Goal: Task Accomplishment & Management: Manage account settings

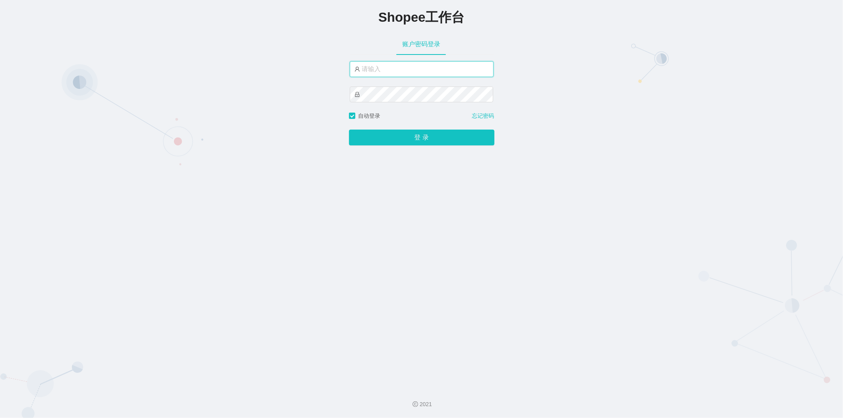
click at [404, 73] on input "text" at bounding box center [422, 69] width 144 height 16
type input "jishu"
click at [389, 137] on button "登 录" at bounding box center [421, 138] width 145 height 16
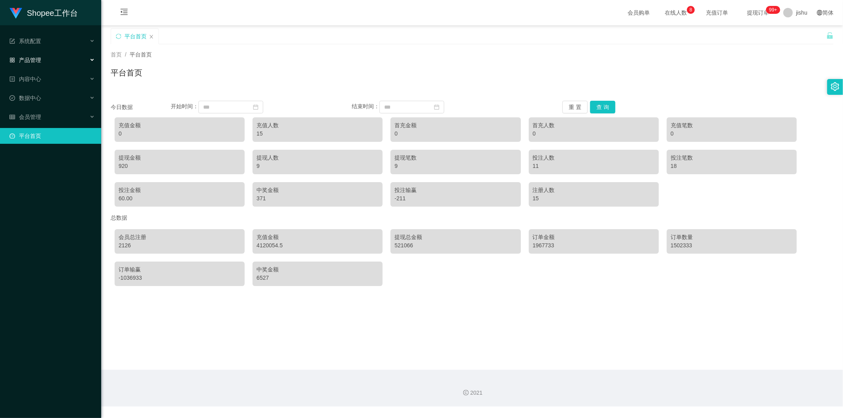
click at [52, 60] on div "产品管理" at bounding box center [50, 60] width 101 height 16
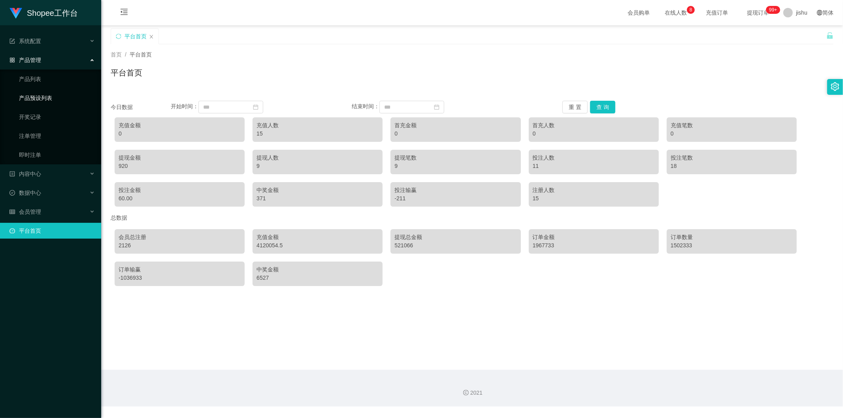
click at [56, 95] on link "产品预设列表" at bounding box center [57, 98] width 76 height 16
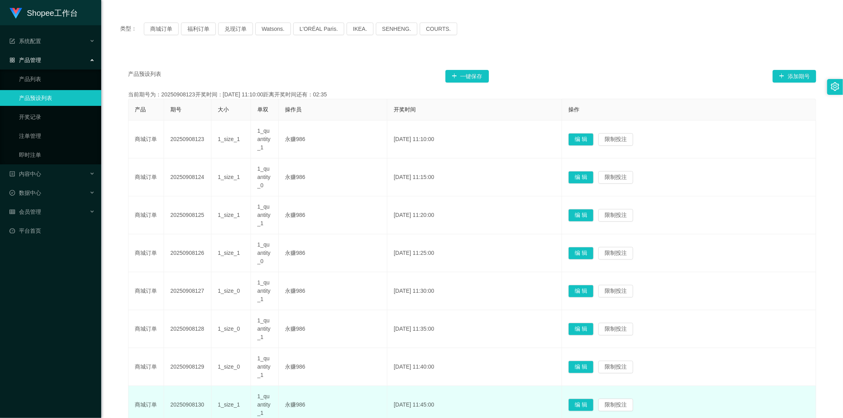
scroll to position [44, 0]
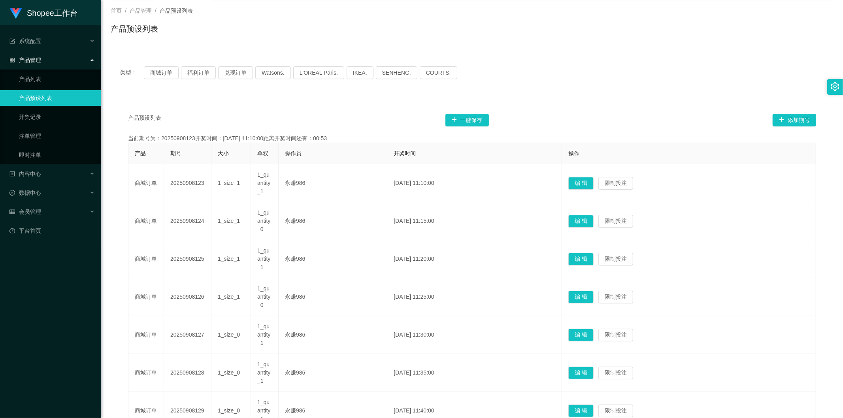
drag, startPoint x: 258, startPoint y: 116, endPoint x: 238, endPoint y: 116, distance: 19.4
click at [258, 116] on div "产品预设列表 一键保存 添加期号" at bounding box center [472, 120] width 688 height 13
click at [51, 113] on link "开奖记录" at bounding box center [57, 117] width 76 height 16
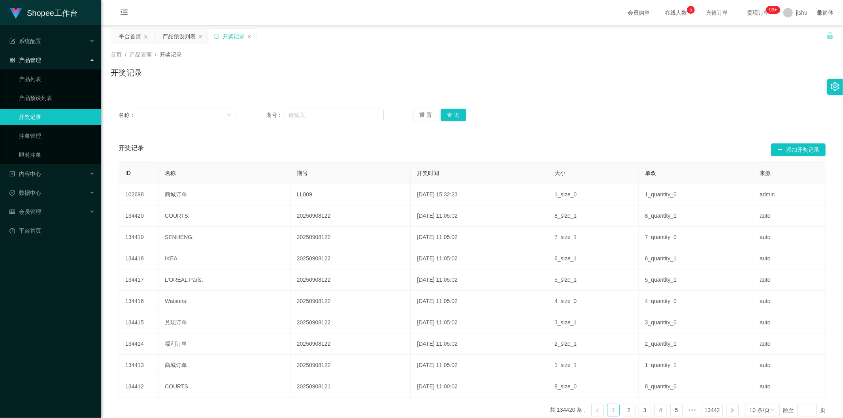
scroll to position [41, 0]
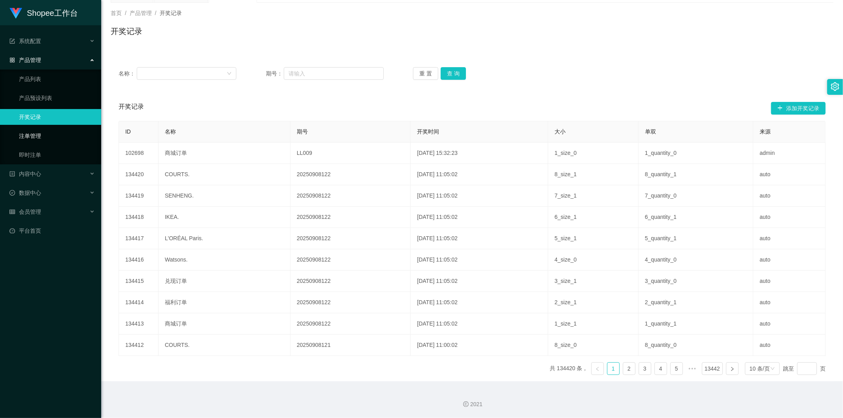
click at [59, 135] on link "注单管理" at bounding box center [57, 136] width 76 height 16
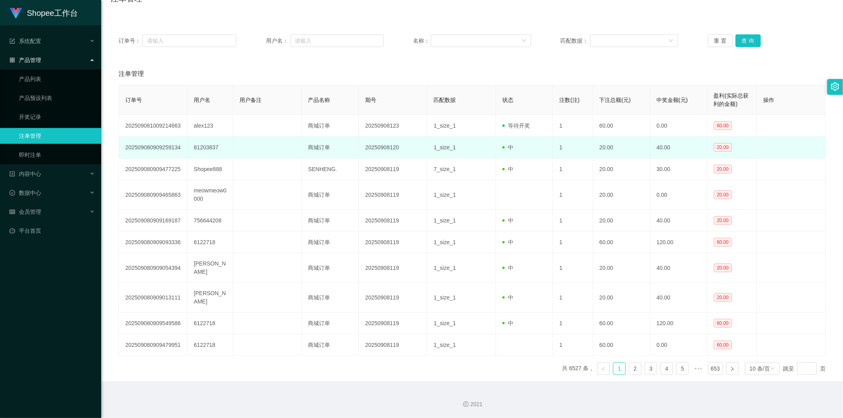
scroll to position [129, 0]
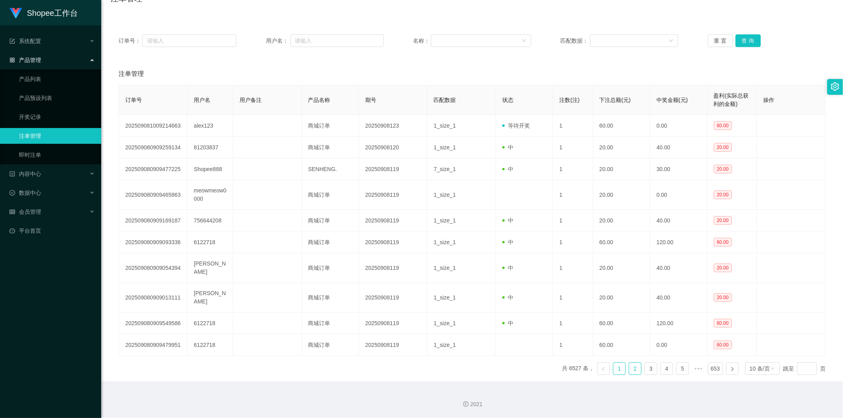
click at [629, 370] on link "2" at bounding box center [635, 369] width 12 height 12
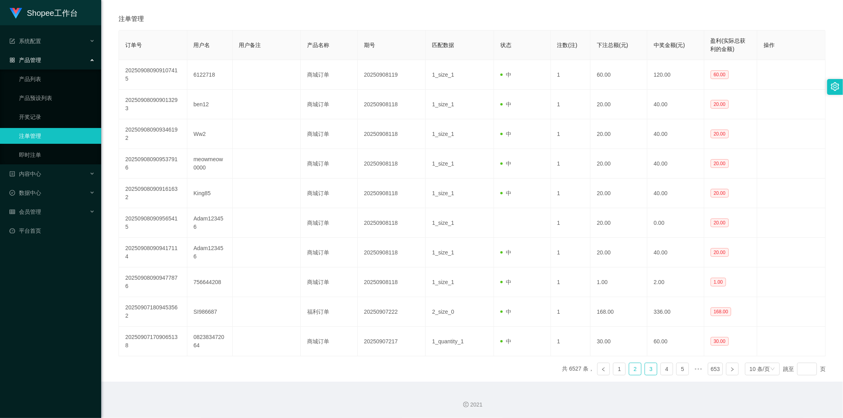
click at [646, 370] on link "3" at bounding box center [651, 369] width 12 height 12
click at [660, 370] on link "4" at bounding box center [666, 369] width 12 height 12
click at [597, 369] on link "1" at bounding box center [603, 369] width 12 height 12
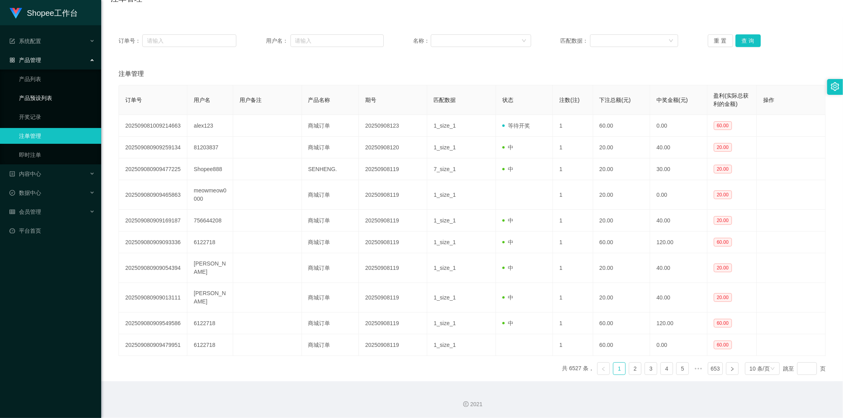
click at [46, 98] on link "产品预设列表" at bounding box center [57, 98] width 76 height 16
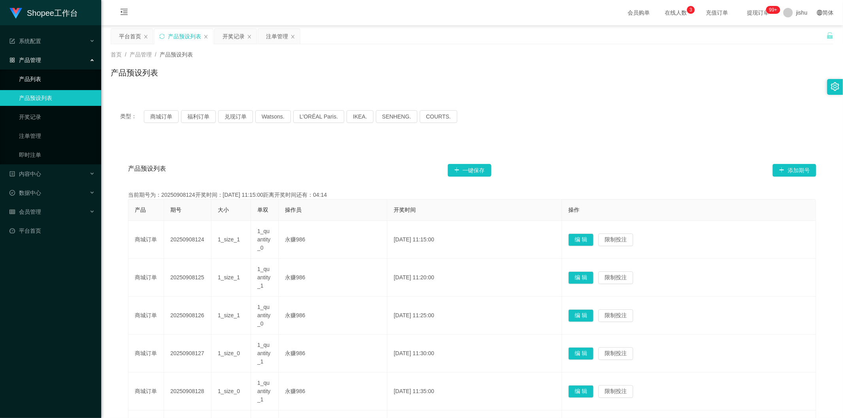
click at [46, 80] on link "产品列表" at bounding box center [57, 79] width 76 height 16
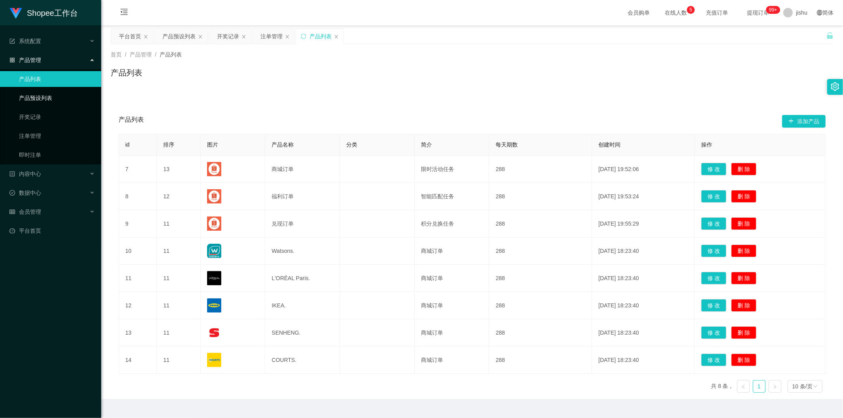
click at [42, 98] on link "产品预设列表" at bounding box center [57, 98] width 76 height 16
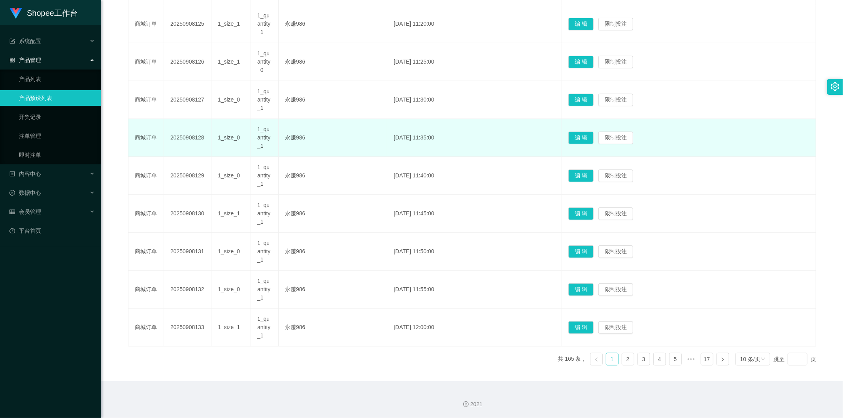
scroll to position [166, 0]
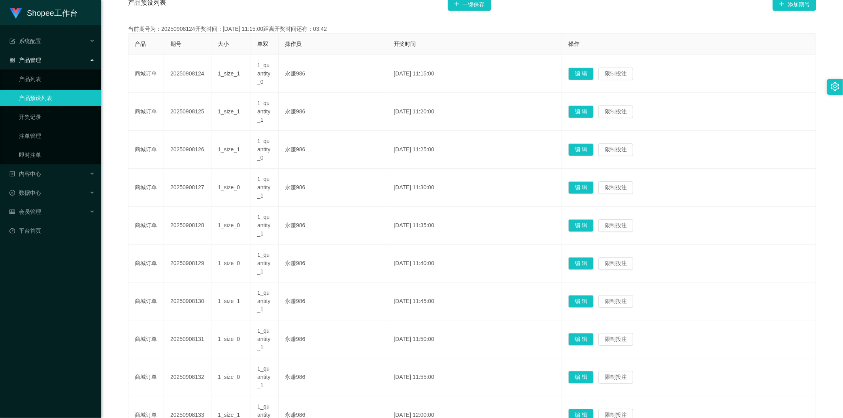
click at [392, 14] on div "产品预设列表 一键保存 添加期号" at bounding box center [472, 4] width 688 height 25
click at [40, 81] on link "产品列表" at bounding box center [57, 79] width 76 height 16
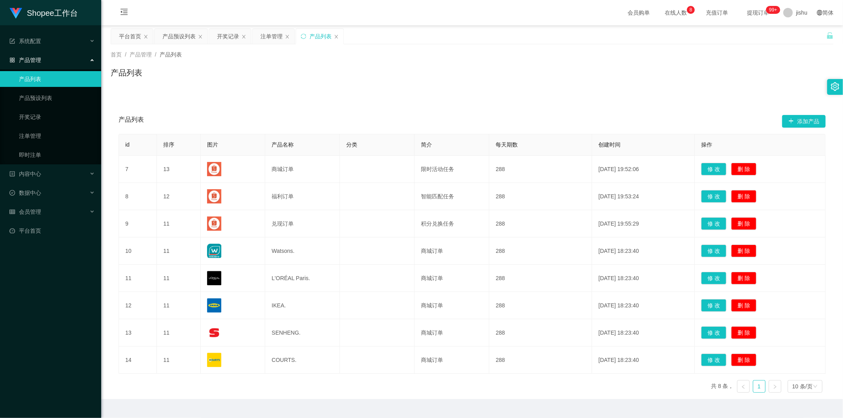
click at [471, 82] on div "产品列表" at bounding box center [472, 76] width 722 height 18
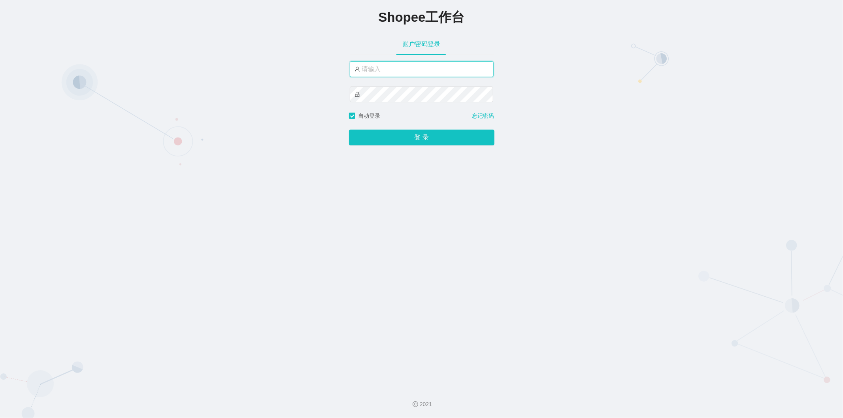
click at [410, 69] on input "text" at bounding box center [422, 69] width 144 height 16
type input "jishu"
click at [386, 137] on button "登 录" at bounding box center [421, 138] width 145 height 16
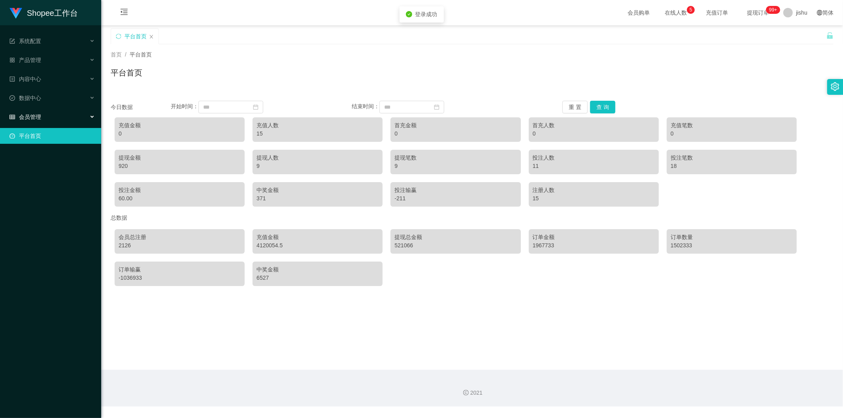
click at [56, 115] on div "会员管理" at bounding box center [50, 117] width 101 height 16
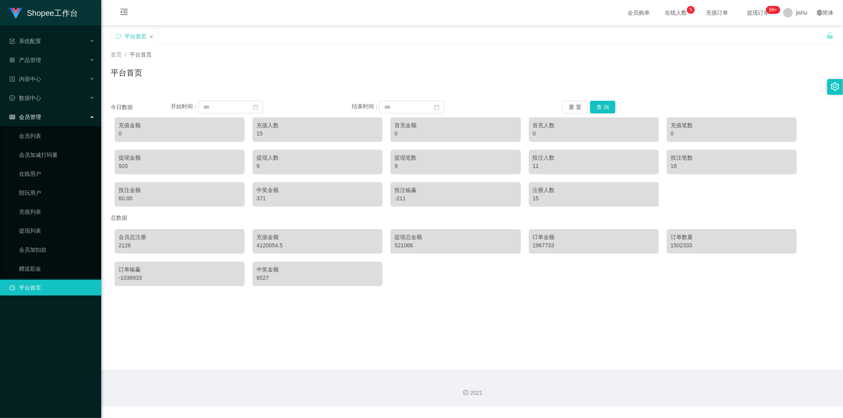
click at [60, 116] on div "会员管理" at bounding box center [50, 117] width 101 height 16
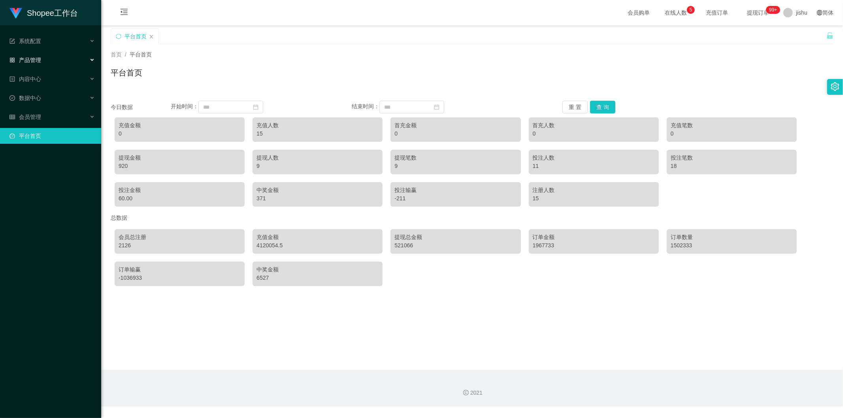
click at [60, 55] on div "产品管理" at bounding box center [50, 60] width 101 height 16
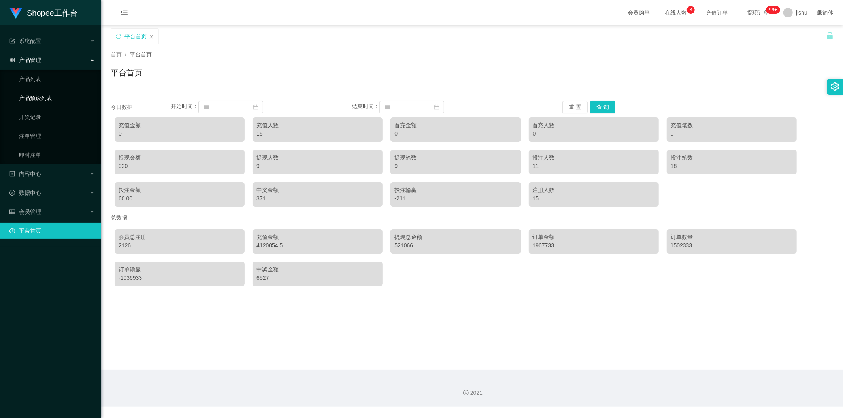
click at [49, 101] on link "产品预设列表" at bounding box center [57, 98] width 76 height 16
